Goal: Information Seeking & Learning: Learn about a topic

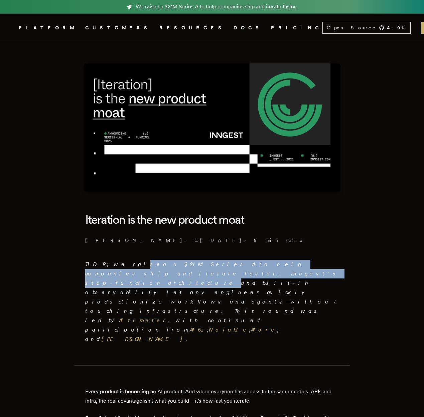
drag, startPoint x: 118, startPoint y: 265, endPoint x: 119, endPoint y: 273, distance: 8.1
click at [119, 273] on em "TLDR; we raised a $21M Series A to help companies ship and iterate faster. Inng…" at bounding box center [212, 301] width 254 height 81
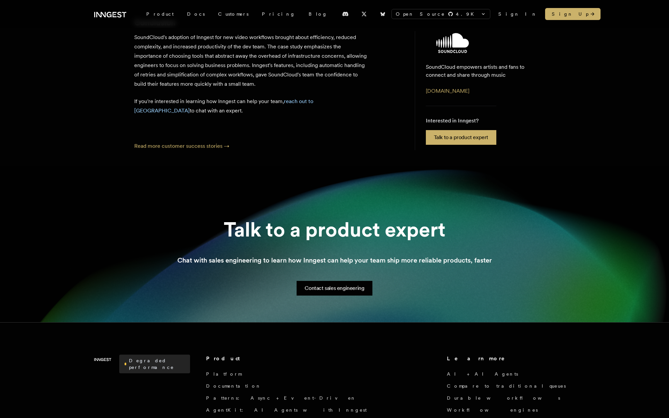
scroll to position [853, 0]
